Goal: Task Accomplishment & Management: Complete application form

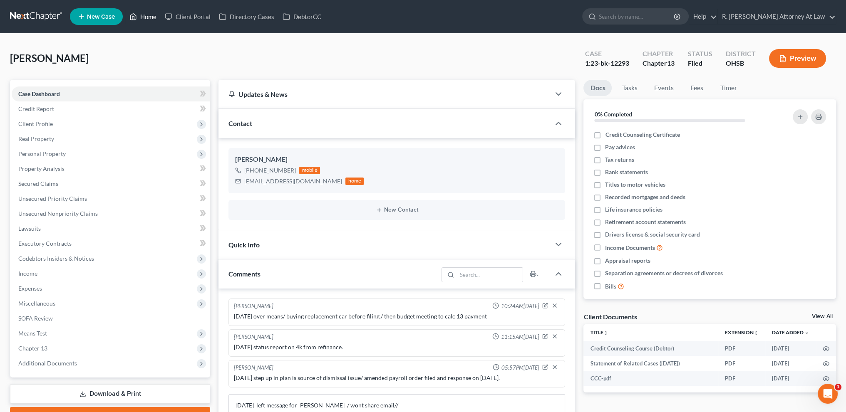
click at [152, 18] on link "Home" at bounding box center [142, 16] width 35 height 15
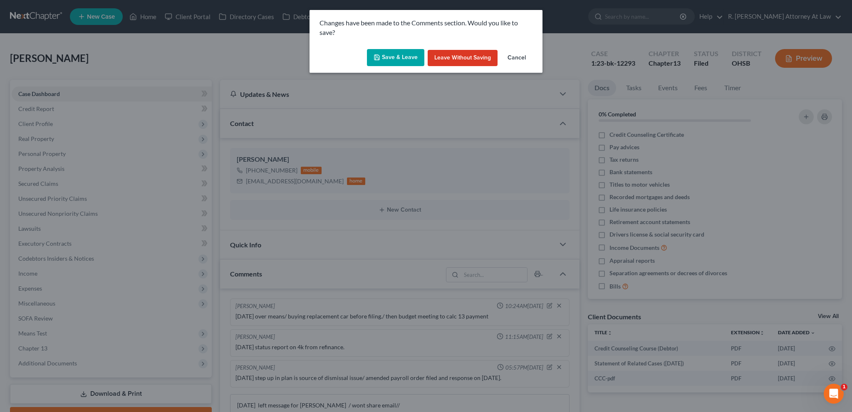
click at [401, 60] on button "Save & Leave" at bounding box center [395, 57] width 57 height 17
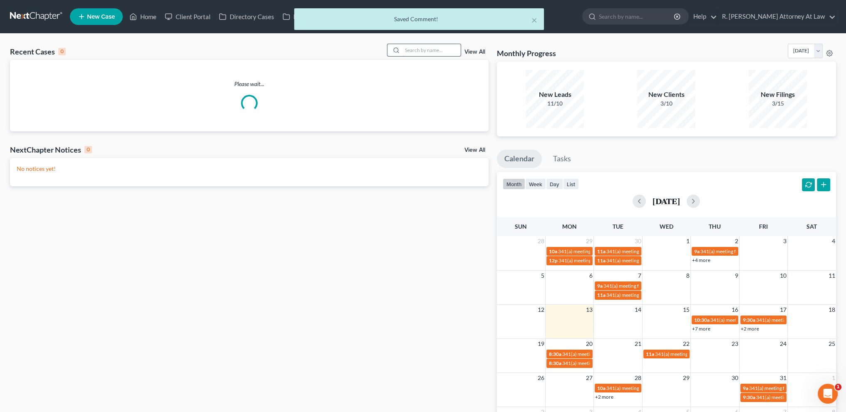
click at [415, 48] on input "search" at bounding box center [431, 50] width 58 height 12
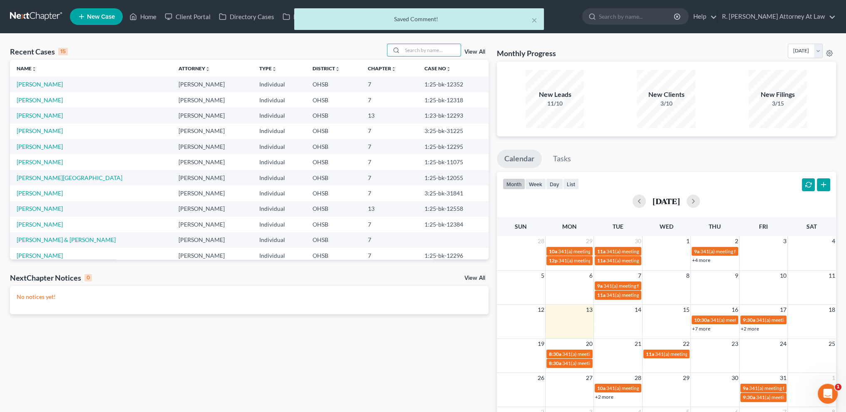
type input "e"
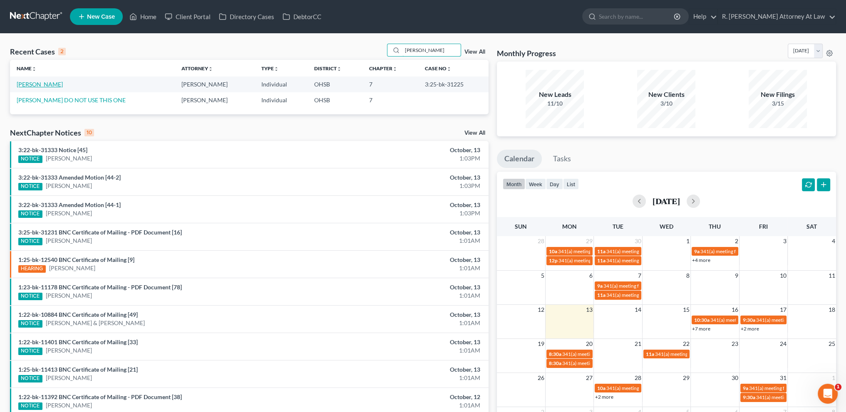
type input "[PERSON_NAME]"
click at [25, 85] on link "[PERSON_NAME]" at bounding box center [40, 84] width 46 height 7
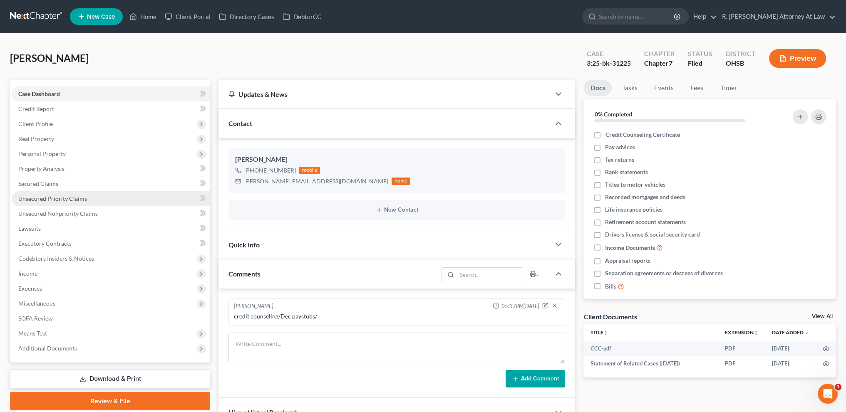
click at [39, 199] on span "Unsecured Priority Claims" at bounding box center [52, 198] width 69 height 7
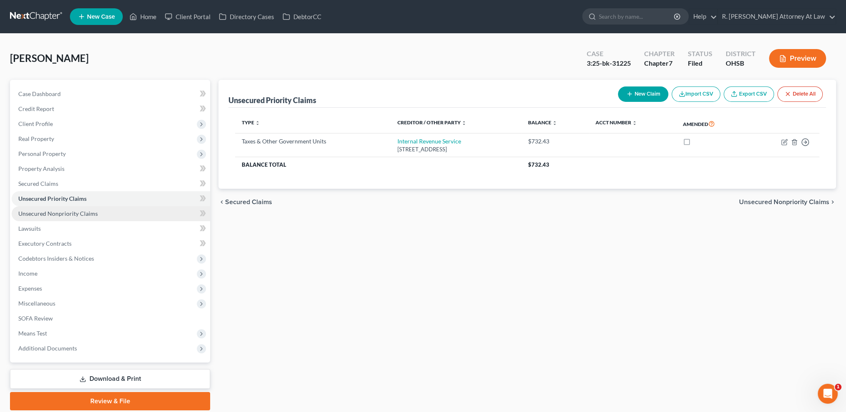
click at [38, 214] on span "Unsecured Nonpriority Claims" at bounding box center [58, 213] width 80 height 7
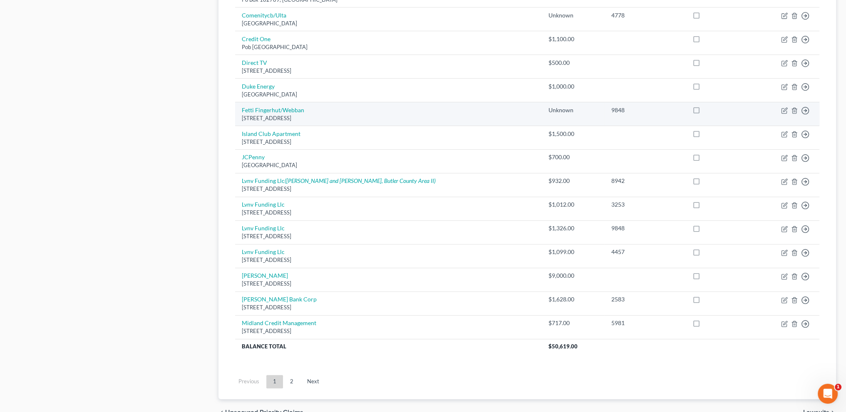
scroll to position [509, 0]
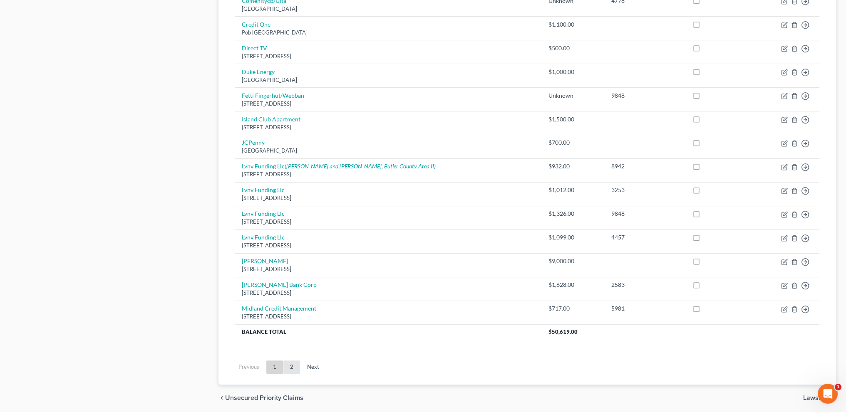
click at [291, 367] on link "2" at bounding box center [291, 367] width 17 height 13
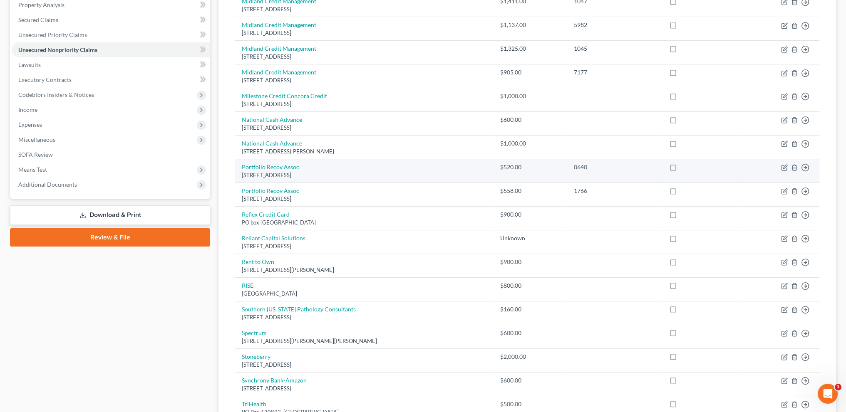
scroll to position [62, 0]
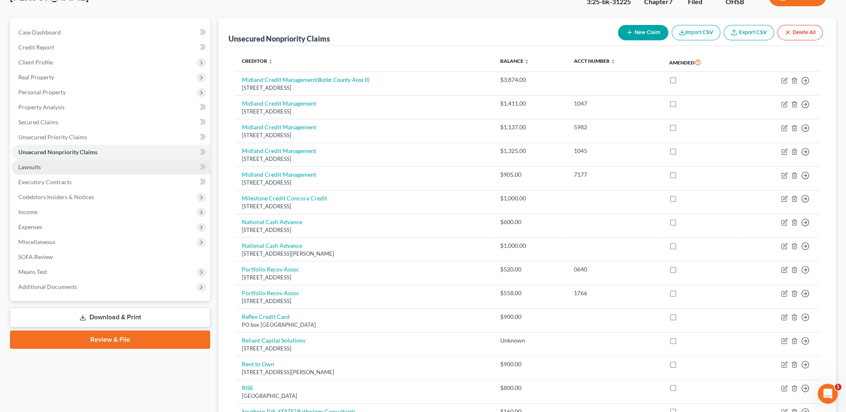
click at [25, 166] on span "Lawsuits" at bounding box center [29, 167] width 22 height 7
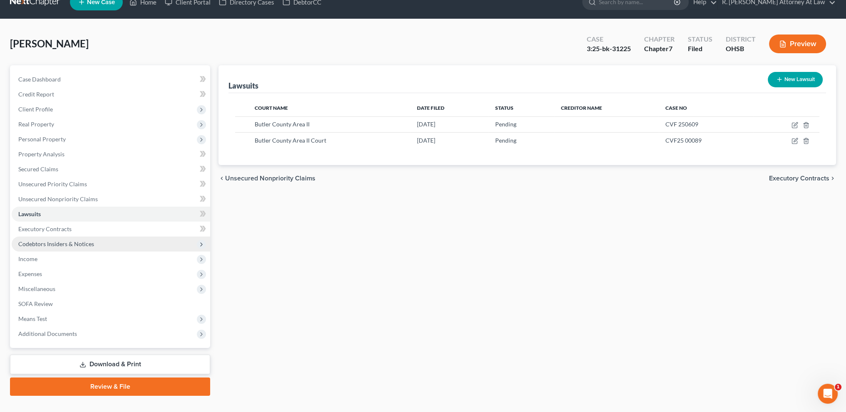
scroll to position [29, 0]
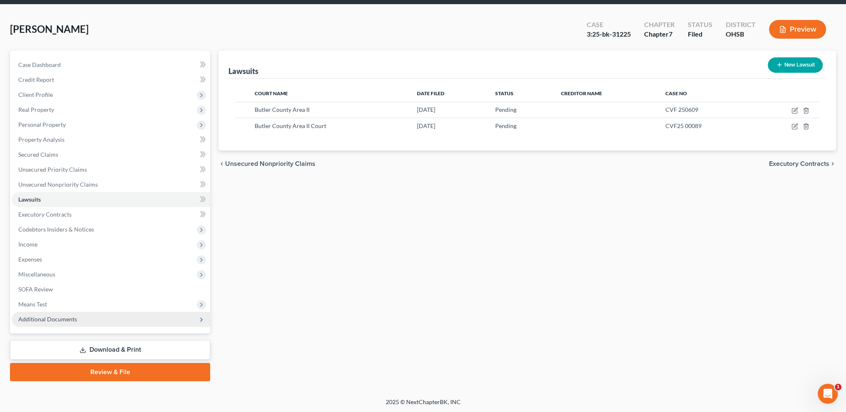
click at [50, 319] on span "Additional Documents" at bounding box center [47, 319] width 59 height 7
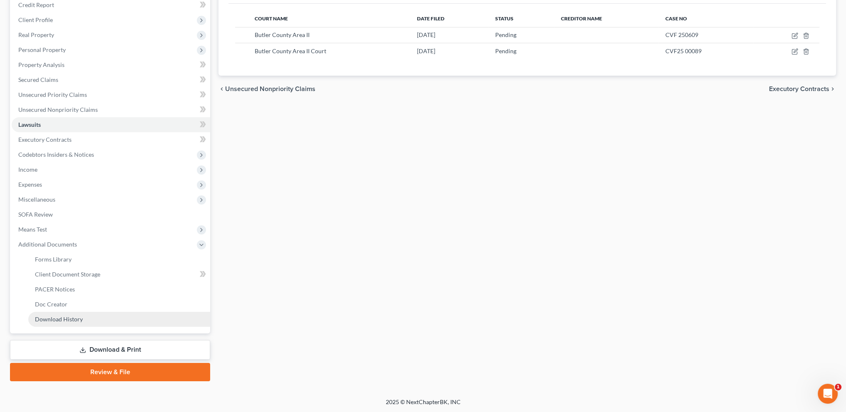
click at [63, 314] on link "Download History" at bounding box center [119, 319] width 182 height 15
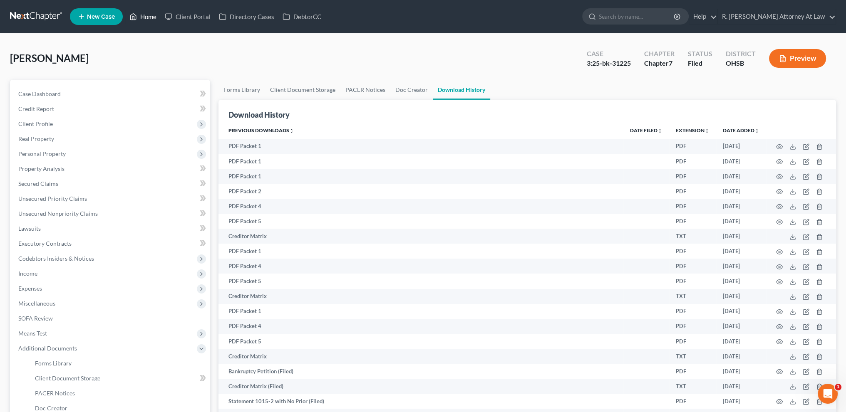
click at [148, 17] on link "Home" at bounding box center [142, 16] width 35 height 15
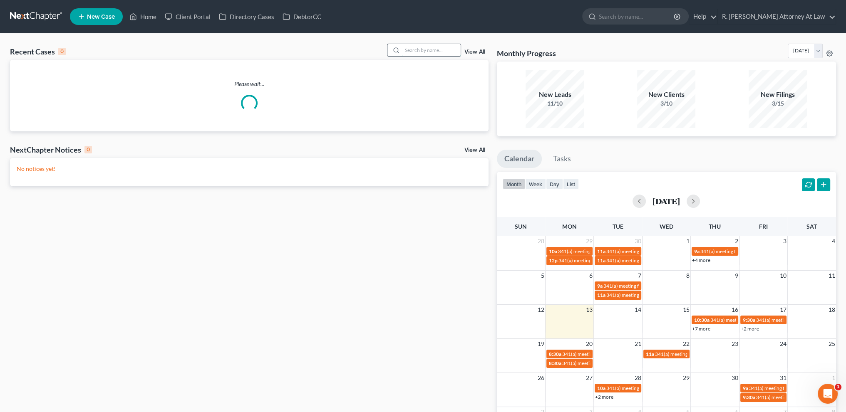
click at [409, 52] on input "search" at bounding box center [431, 50] width 58 height 12
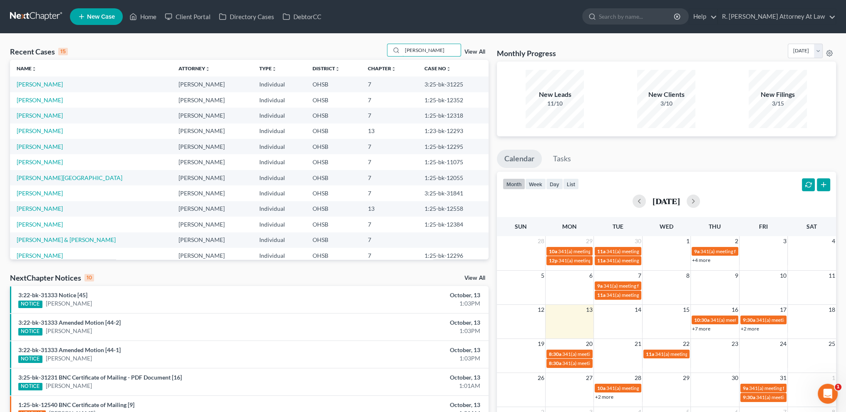
type input "[PERSON_NAME]"
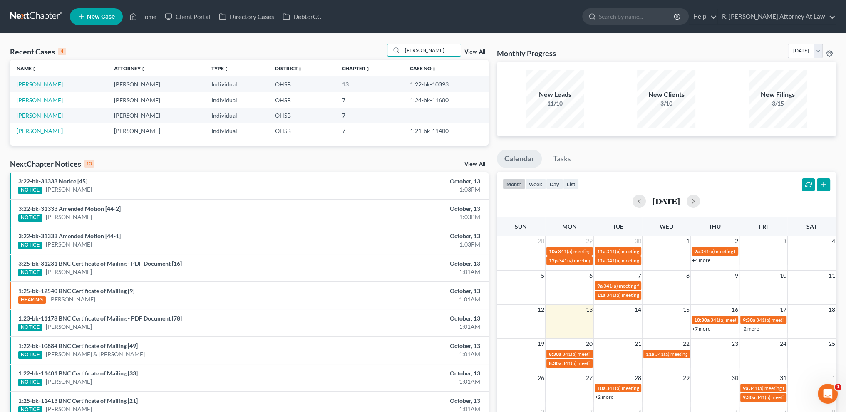
click at [40, 83] on link "[PERSON_NAME]" at bounding box center [40, 84] width 46 height 7
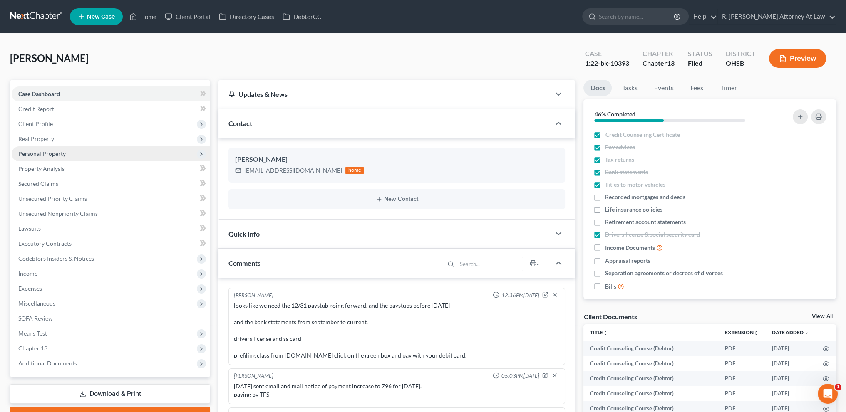
scroll to position [317, 0]
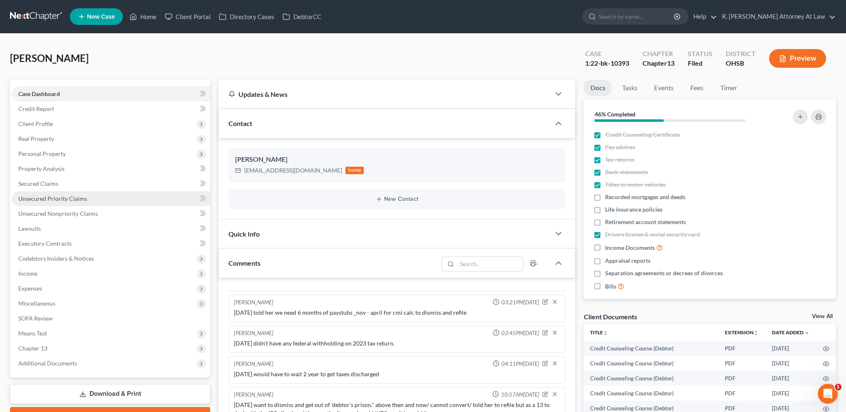
click at [33, 197] on span "Unsecured Priority Claims" at bounding box center [52, 198] width 69 height 7
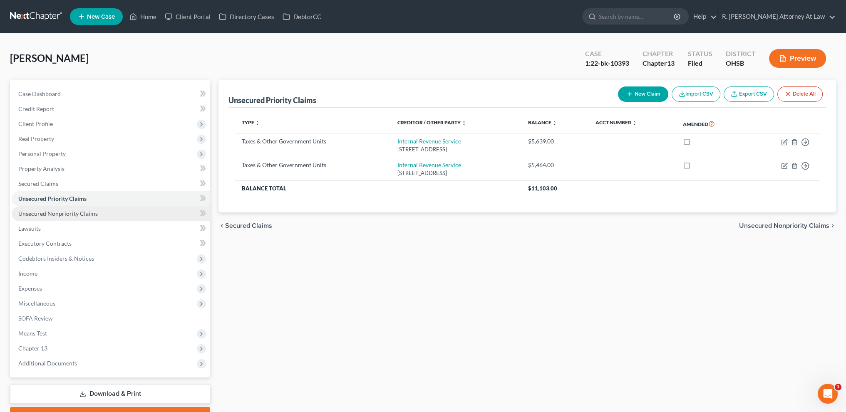
click at [37, 216] on span "Unsecured Nonpriority Claims" at bounding box center [58, 213] width 80 height 7
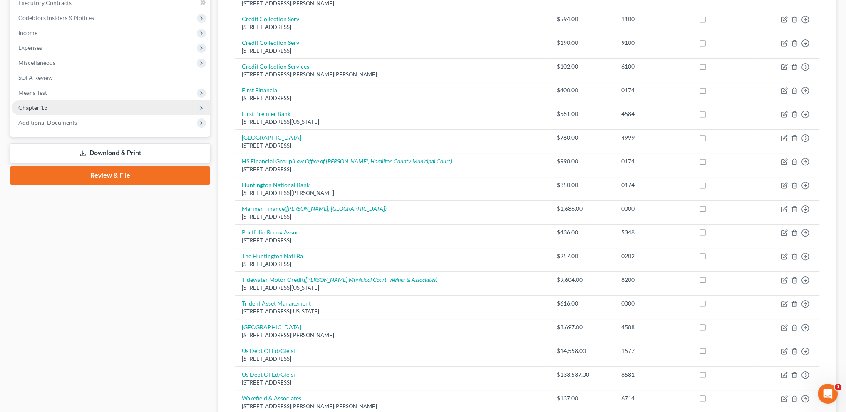
scroll to position [250, 0]
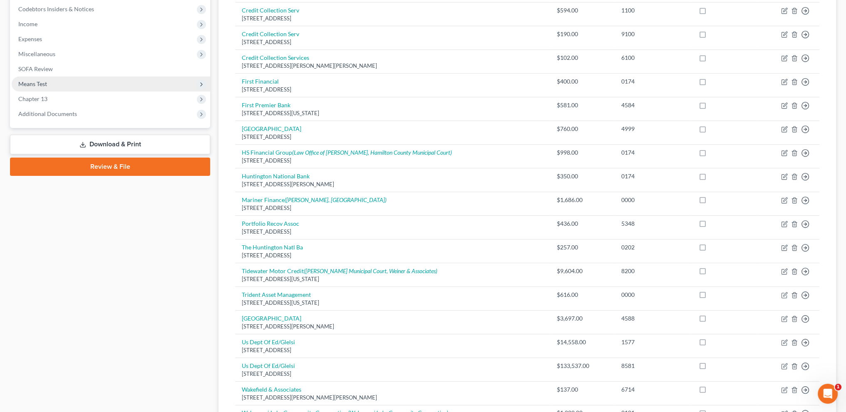
click at [28, 84] on span "Means Test" at bounding box center [111, 84] width 199 height 15
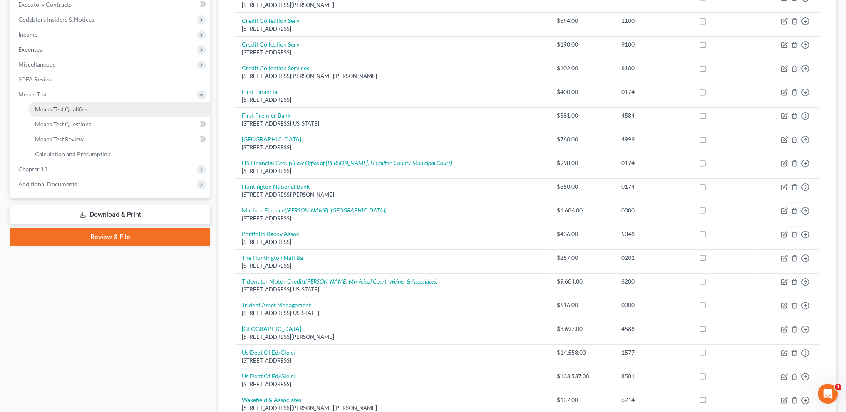
click at [36, 106] on span "Means Test Qualifier" at bounding box center [61, 109] width 53 height 7
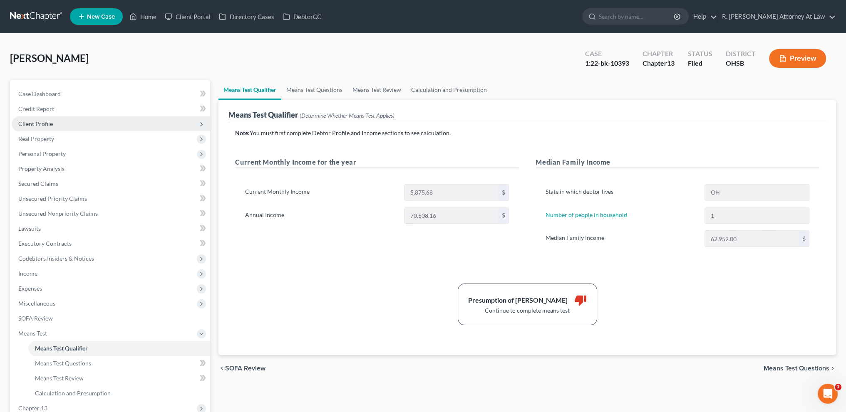
click at [37, 119] on span "Client Profile" at bounding box center [111, 124] width 199 height 15
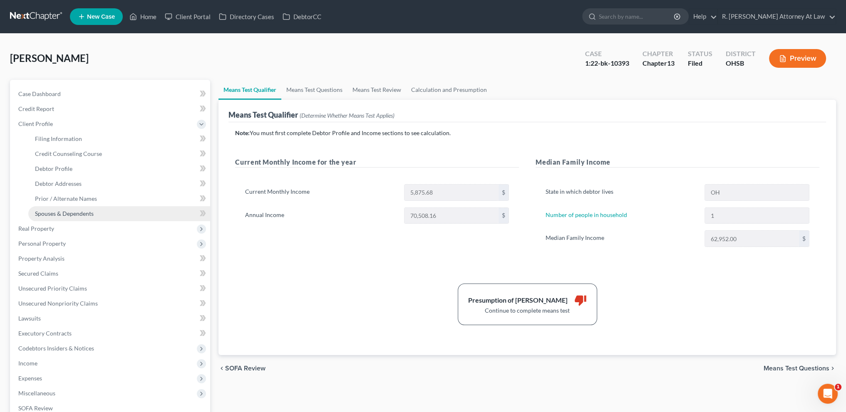
click at [50, 217] on span "Spouses & Dependents" at bounding box center [64, 213] width 59 height 7
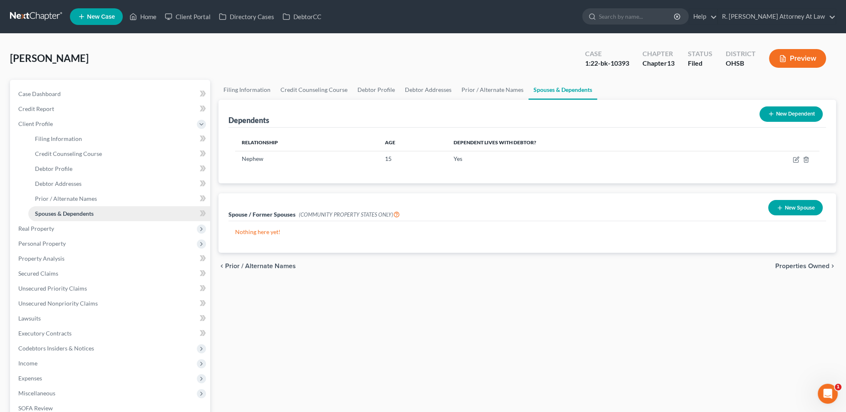
click at [48, 212] on span "Spouses & Dependents" at bounding box center [64, 213] width 59 height 7
click at [45, 206] on link "Spouses & Dependents" at bounding box center [119, 213] width 182 height 15
click at [184, 62] on div "[PERSON_NAME] Upgraded Case 1:22-bk-10393 Chapter Chapter 13 Status [GEOGRAPHIC…" at bounding box center [423, 62] width 826 height 36
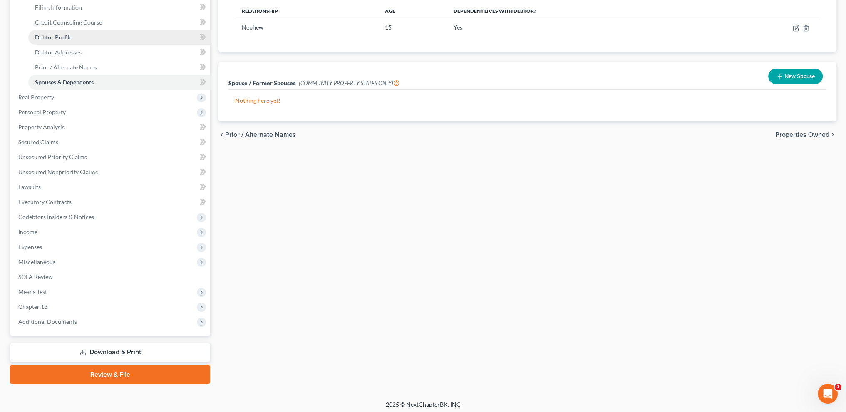
scroll to position [134, 0]
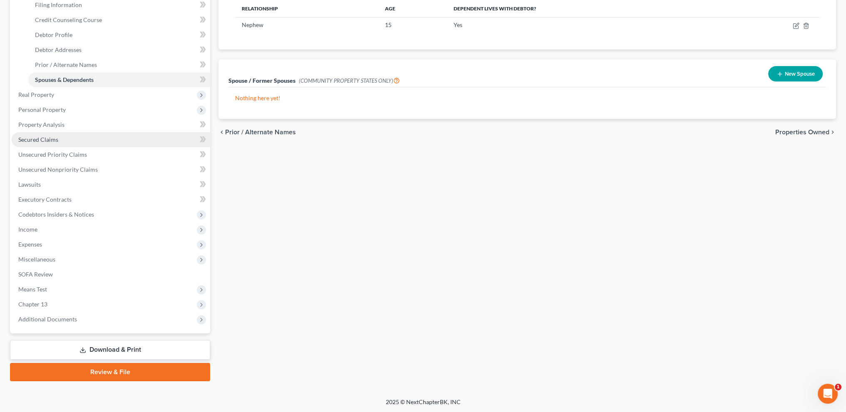
click at [32, 141] on span "Secured Claims" at bounding box center [38, 139] width 40 height 7
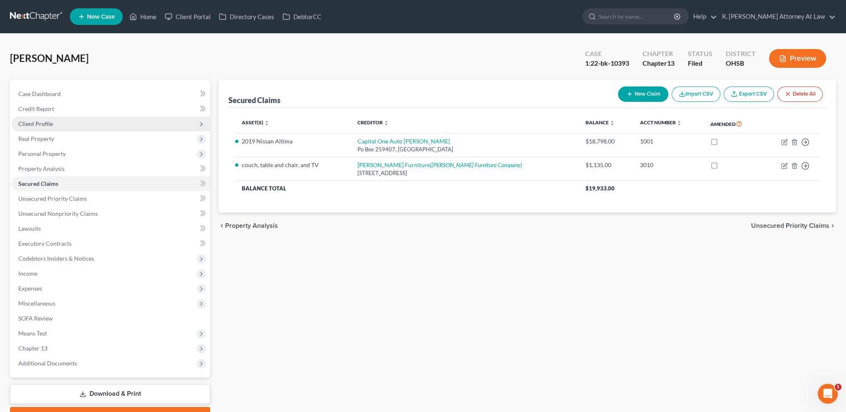
click at [37, 124] on span "Client Profile" at bounding box center [35, 123] width 35 height 7
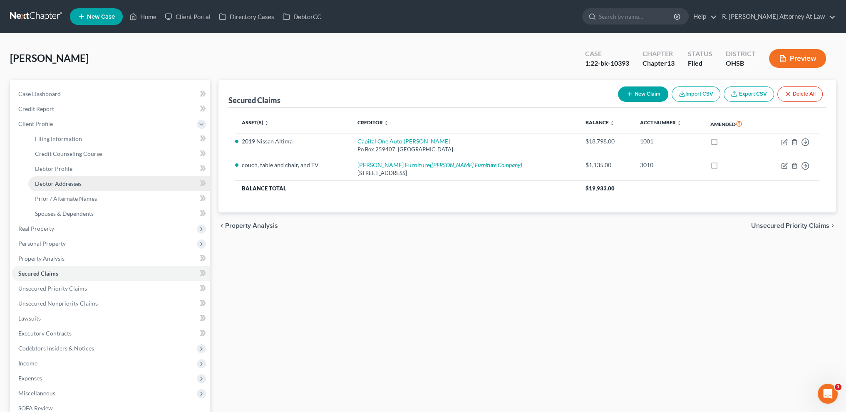
click at [52, 184] on span "Debtor Addresses" at bounding box center [58, 183] width 47 height 7
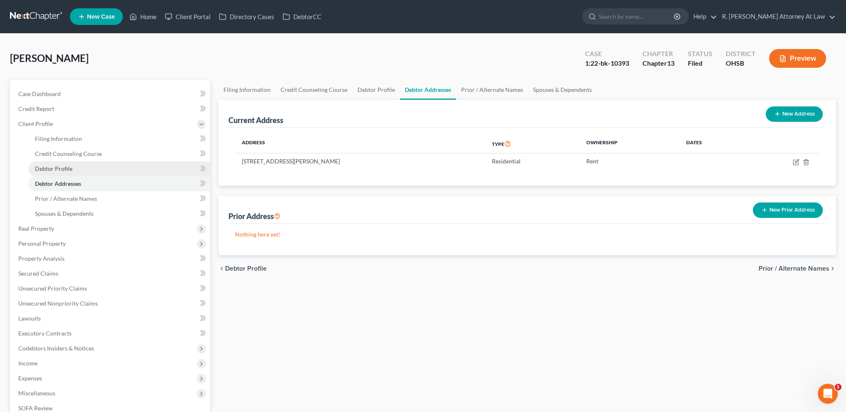
click at [51, 166] on span "Debtor Profile" at bounding box center [53, 168] width 37 height 7
select select "0"
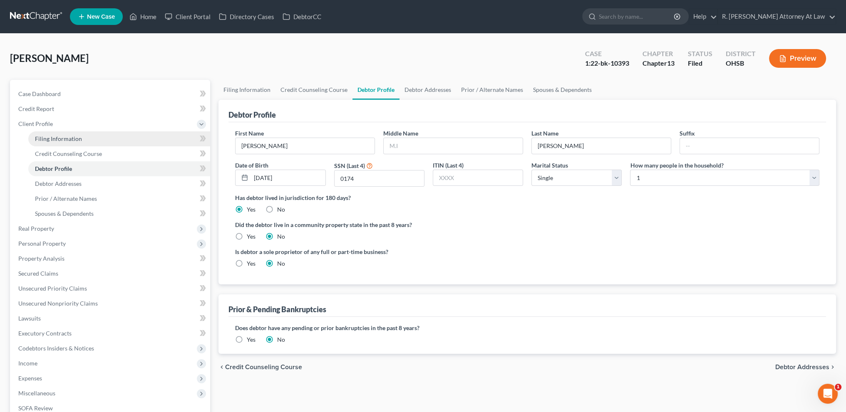
click at [42, 140] on span "Filing Information" at bounding box center [58, 138] width 47 height 7
select select "1"
select select "0"
select select "3"
select select "36"
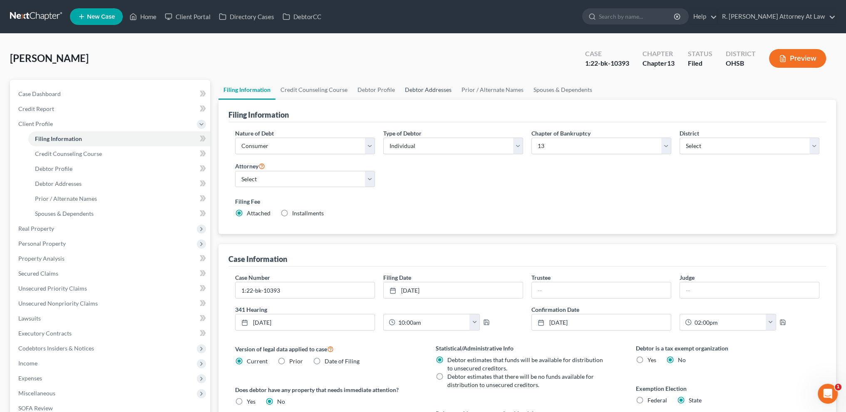
click at [410, 89] on link "Debtor Addresses" at bounding box center [428, 90] width 57 height 20
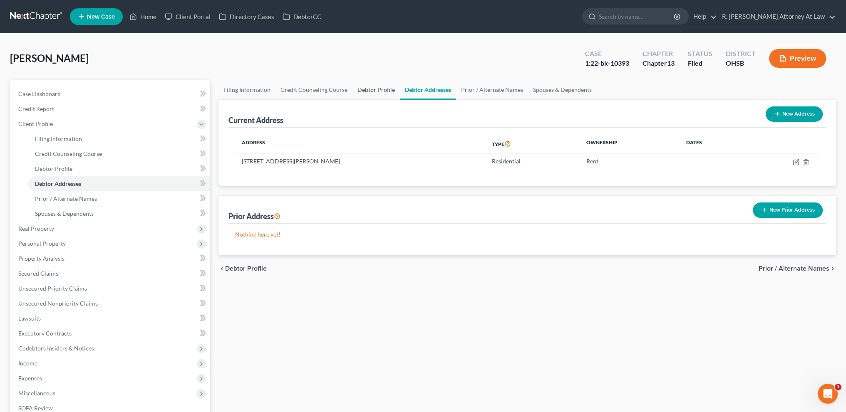
click at [372, 90] on link "Debtor Profile" at bounding box center [376, 90] width 47 height 20
select select "0"
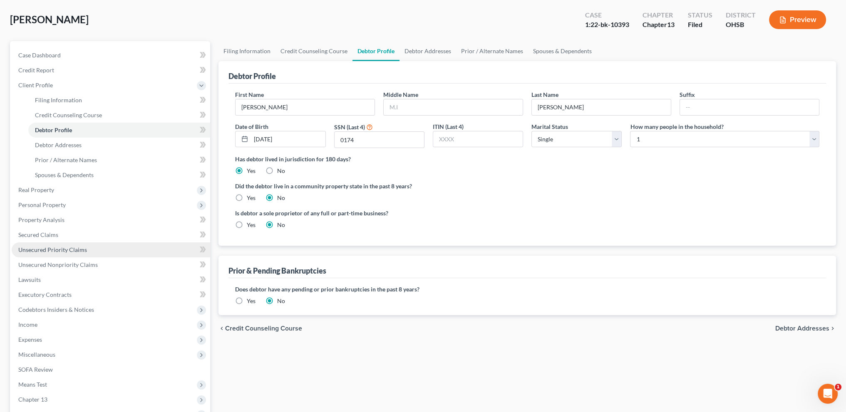
scroll to position [125, 0]
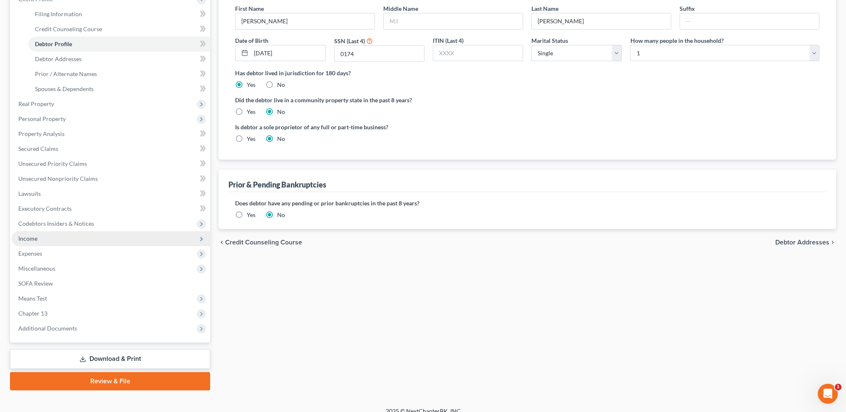
click at [23, 241] on span "Income" at bounding box center [27, 238] width 19 height 7
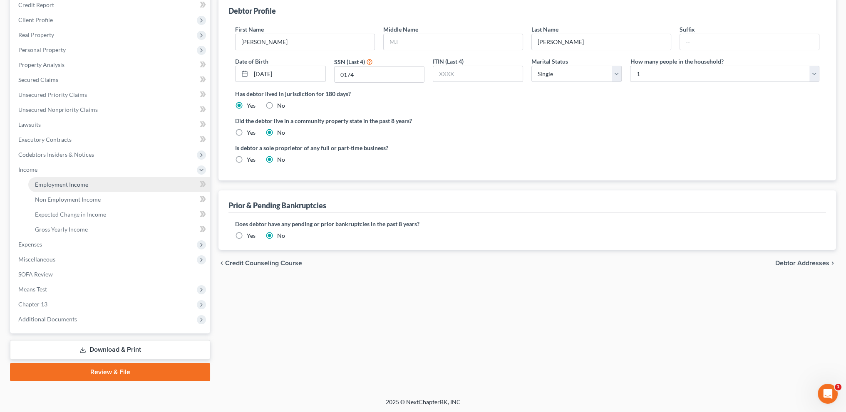
click at [47, 182] on span "Employment Income" at bounding box center [61, 184] width 53 height 7
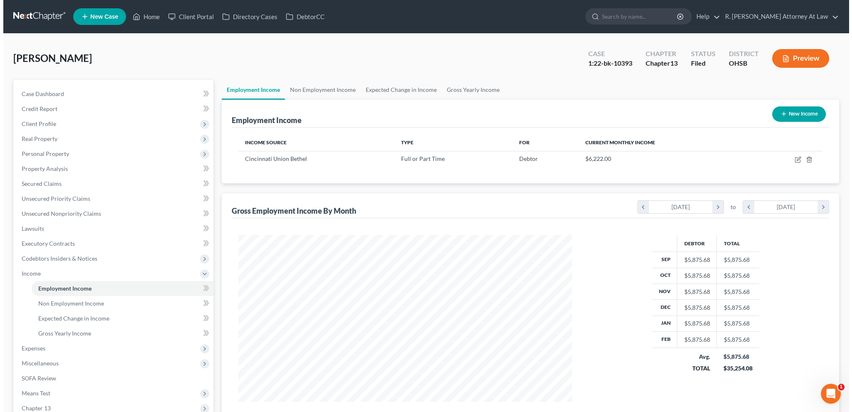
scroll to position [167, 350]
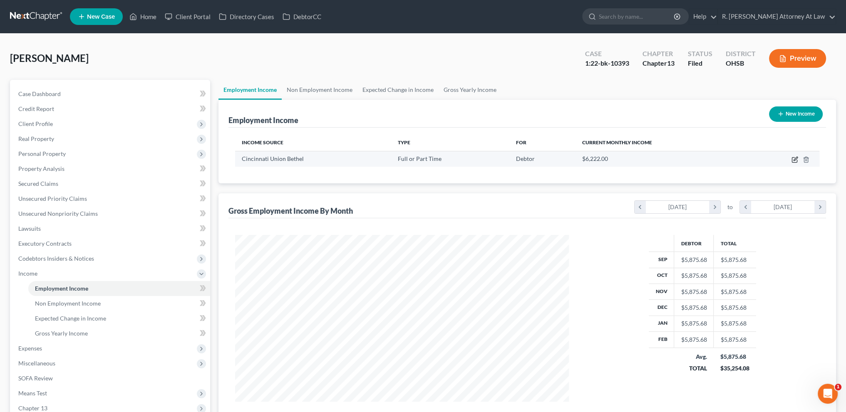
click at [797, 160] on icon "button" at bounding box center [795, 160] width 7 height 7
select select "0"
select select "36"
select select "0"
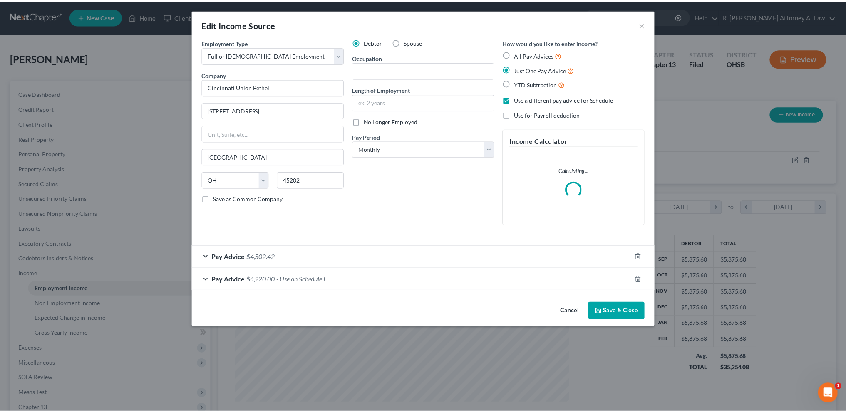
scroll to position [168, 353]
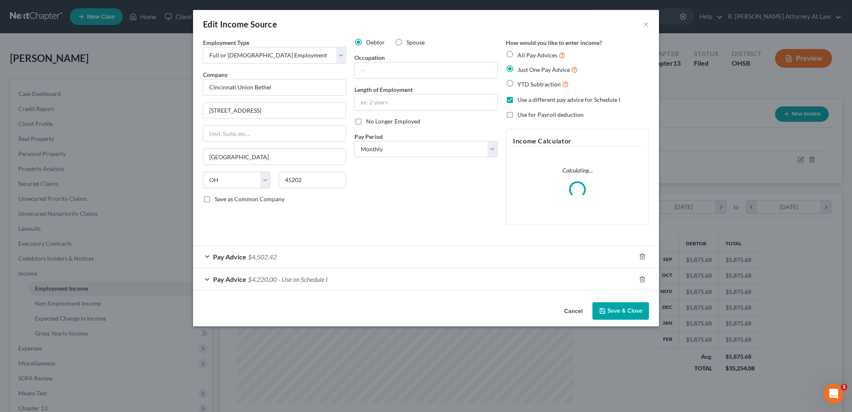
click at [614, 309] on button "Save & Close" at bounding box center [621, 311] width 57 height 17
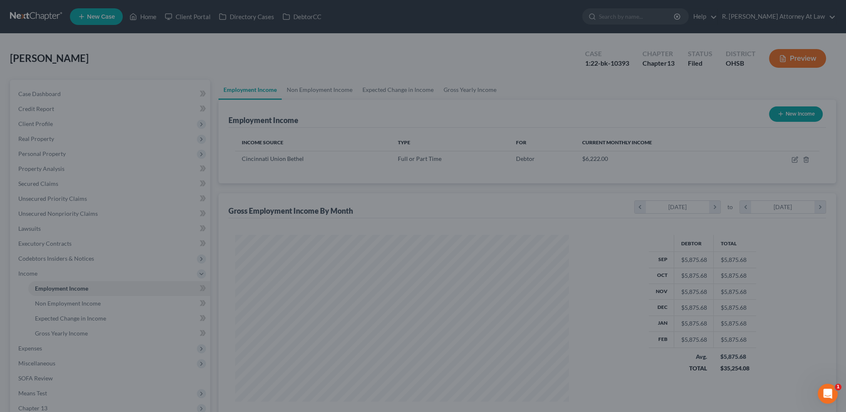
scroll to position [416065, 415881]
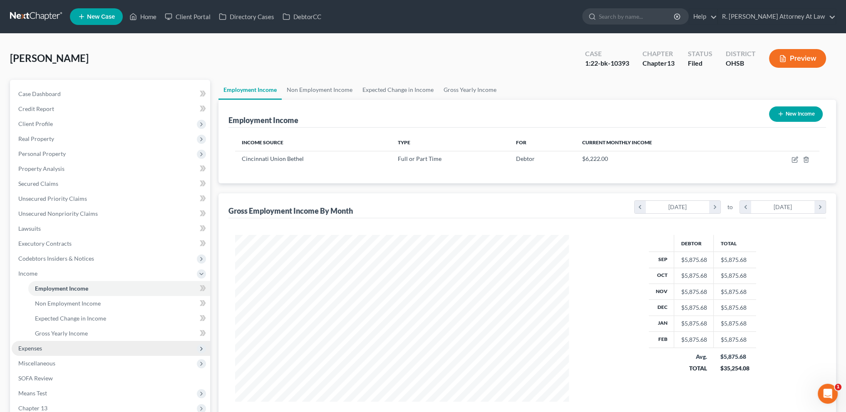
click at [30, 344] on span "Expenses" at bounding box center [111, 348] width 199 height 15
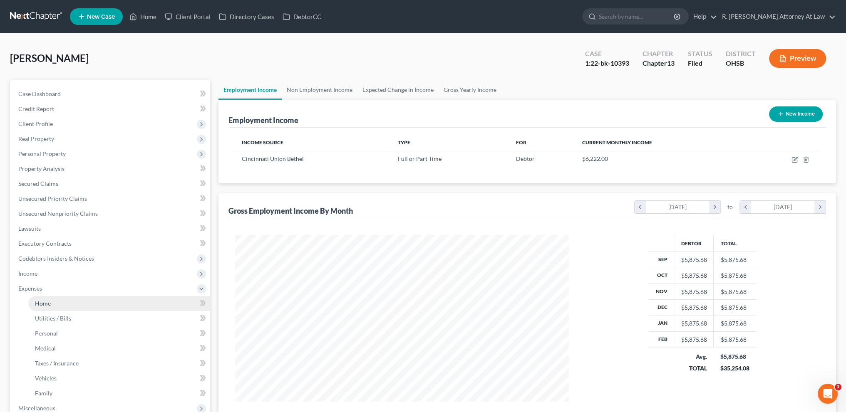
click at [40, 304] on span "Home" at bounding box center [43, 303] width 16 height 7
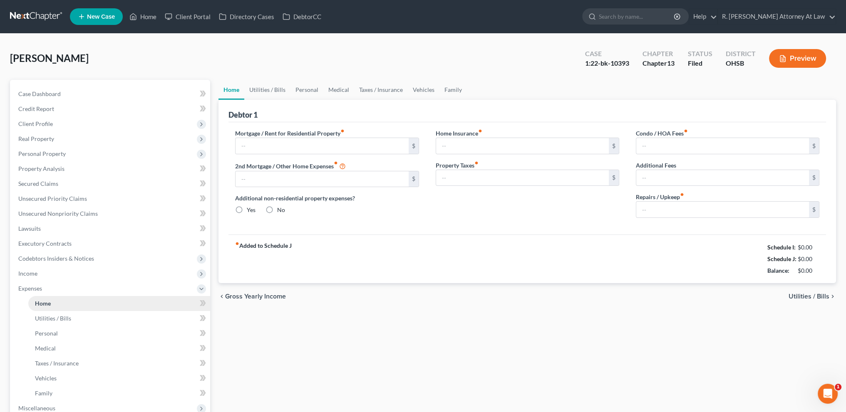
type input "1,525.00"
type input "0.00"
radio input "true"
type input "0.00"
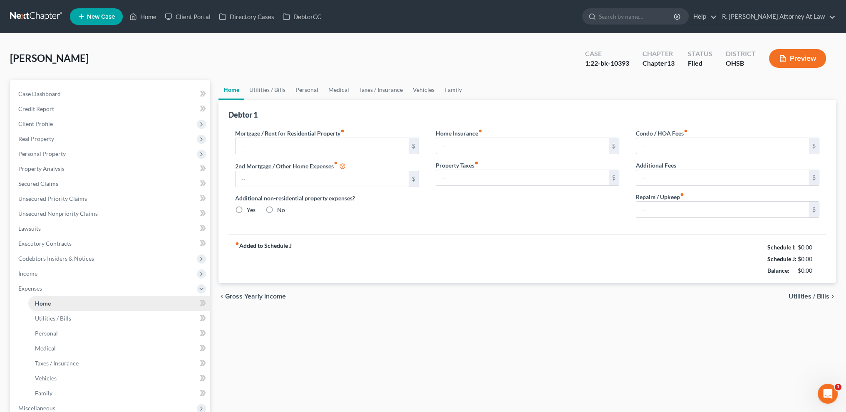
type input "0.00"
click at [278, 144] on input "1,525.00" at bounding box center [322, 146] width 173 height 16
type input "1"
click at [147, 17] on link "Home" at bounding box center [142, 16] width 35 height 15
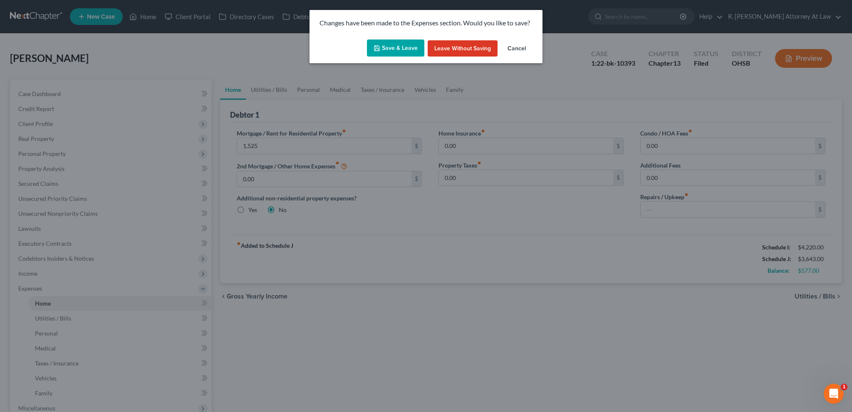
click at [392, 51] on button "Save & Leave" at bounding box center [395, 48] width 57 height 17
type input "1,525.00"
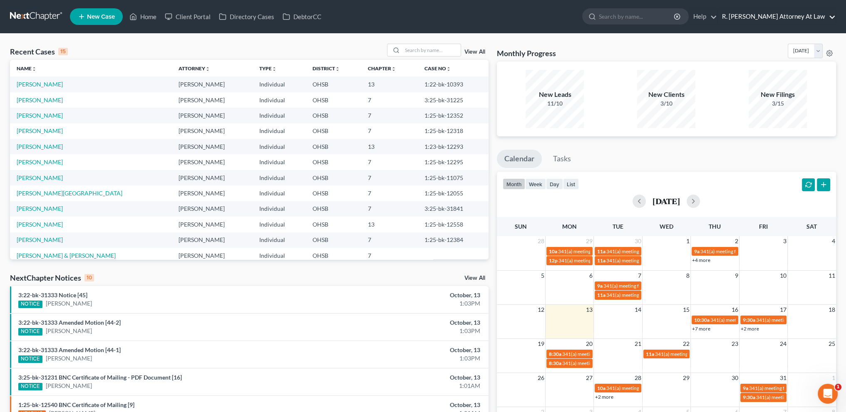
click at [756, 17] on link "R. [PERSON_NAME] Attorney At Law" at bounding box center [777, 16] width 118 height 15
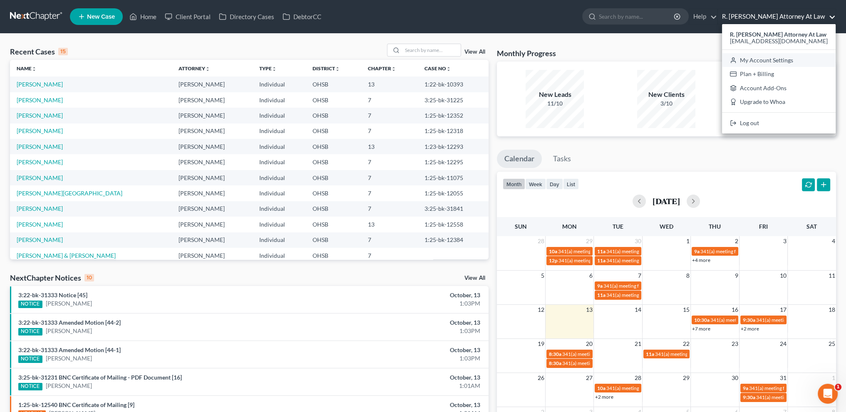
click at [737, 57] on icon at bounding box center [733, 60] width 7 height 10
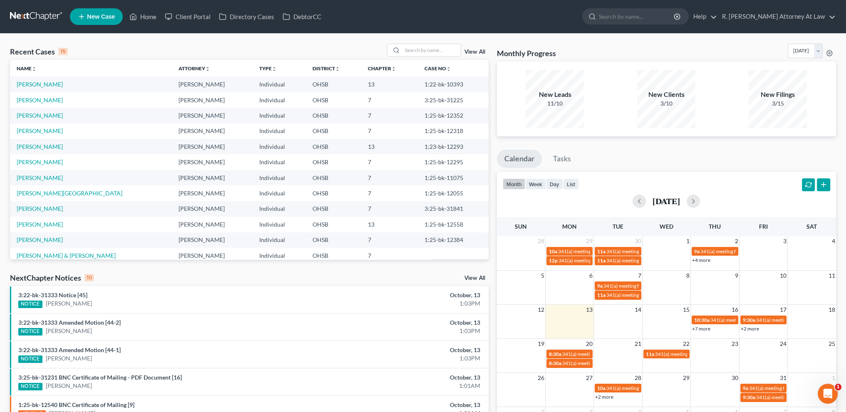
select select "62"
select select "24"
select select "36"
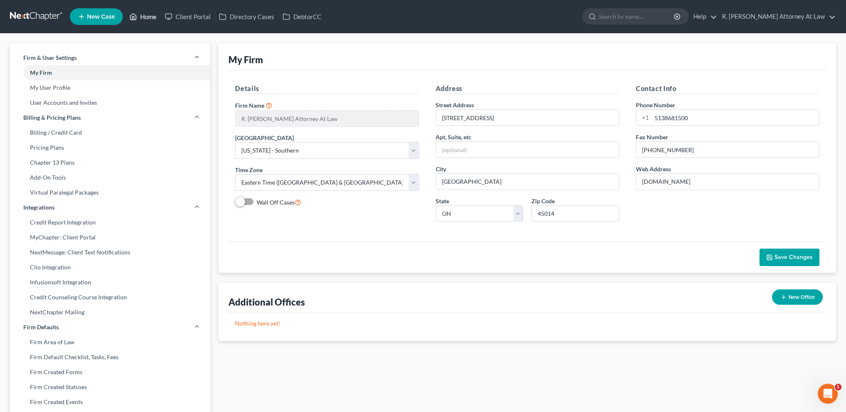
click at [150, 17] on link "Home" at bounding box center [142, 16] width 35 height 15
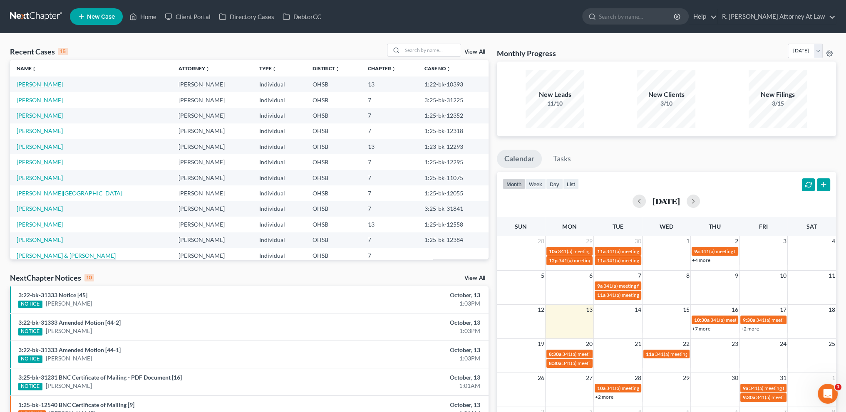
click at [29, 84] on link "[PERSON_NAME]" at bounding box center [40, 84] width 46 height 7
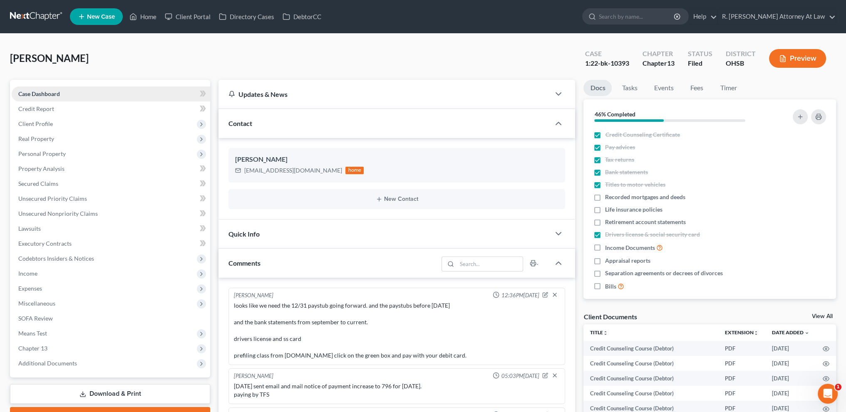
scroll to position [317, 0]
